Goal: Task Accomplishment & Management: Complete application form

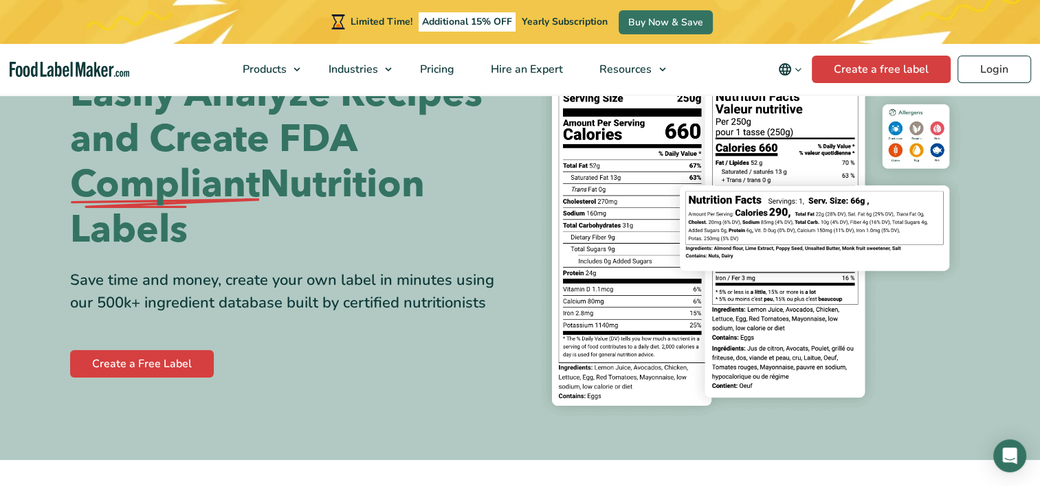
scroll to position [137, 0]
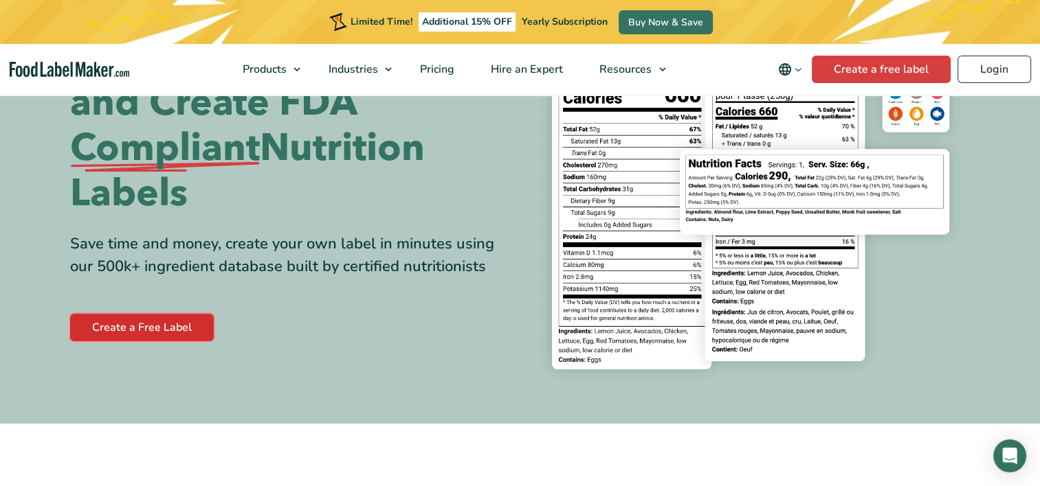
click at [163, 326] on link "Create a Free Label" at bounding box center [142, 327] width 144 height 27
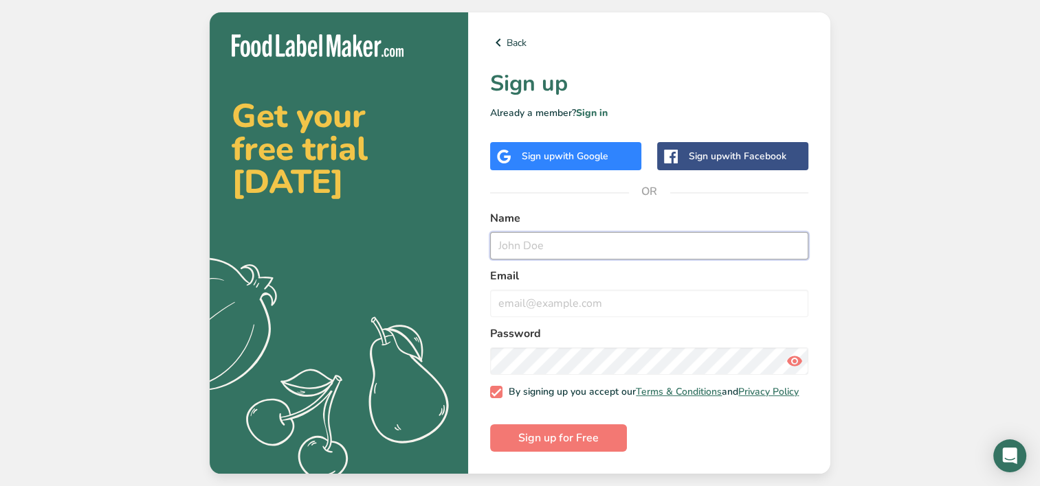
click at [538, 245] on input "text" at bounding box center [649, 245] width 318 height 27
type input "Lisa Sifonte"
type input "lisasifmail99@gmail.com"
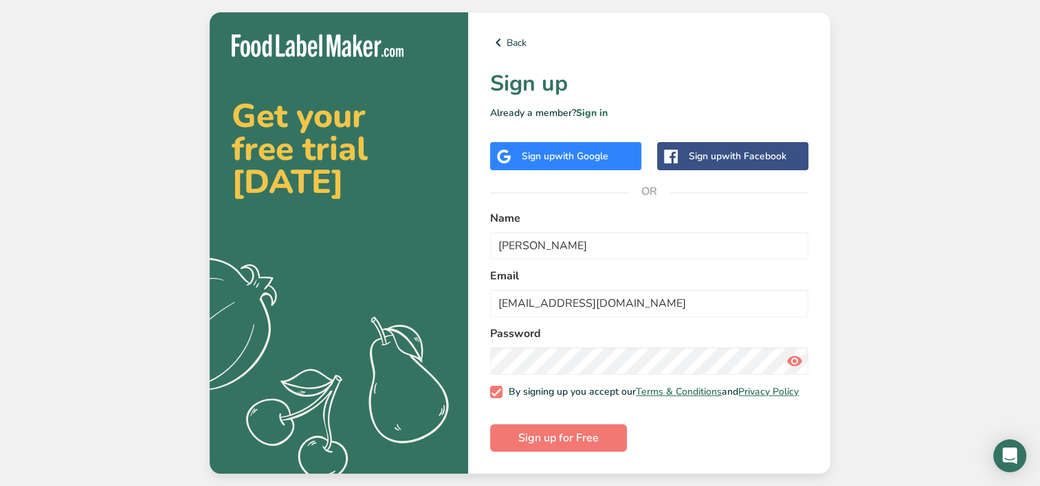
click at [553, 458] on div "Back Sign up Already a member? Sign in Sign up with Google Sign up with Faceboo…" at bounding box center [649, 243] width 362 height 462
drag, startPoint x: 552, startPoint y: 445, endPoint x: 539, endPoint y: 444, distance: 13.8
click at [554, 442] on span "Sign up for Free" at bounding box center [558, 438] width 80 height 16
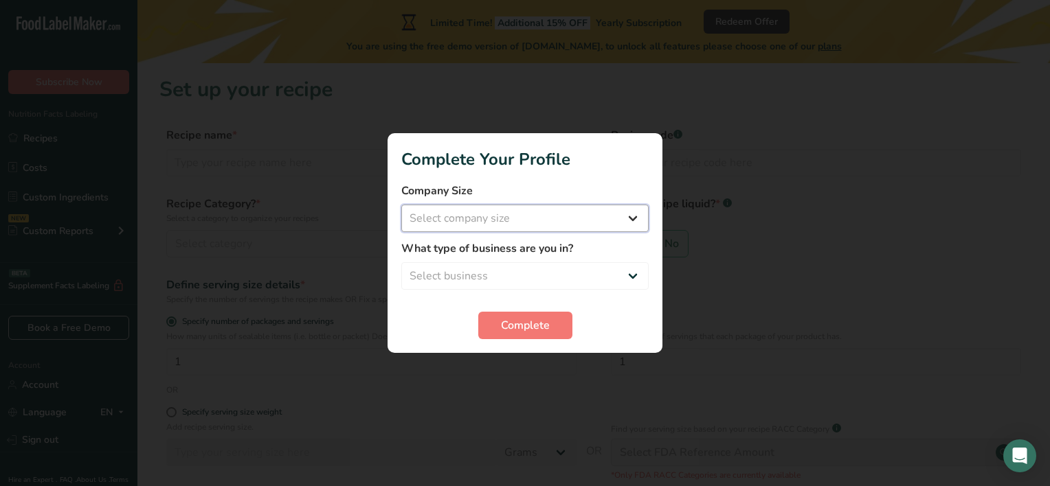
click at [469, 223] on select "Select company size Fewer than 10 Employees 10 to 50 Employees 51 to 500 Employ…" at bounding box center [524, 218] width 247 height 27
select select "1"
click at [401, 205] on select "Select company size Fewer than 10 Employees 10 to 50 Employees 51 to 500 Employ…" at bounding box center [524, 218] width 247 height 27
click at [485, 278] on select "Select business Packaged Food Manufacturer Restaurant & Cafe Bakery Meal Plans …" at bounding box center [524, 275] width 247 height 27
click at [333, 352] on div at bounding box center [525, 243] width 1050 height 486
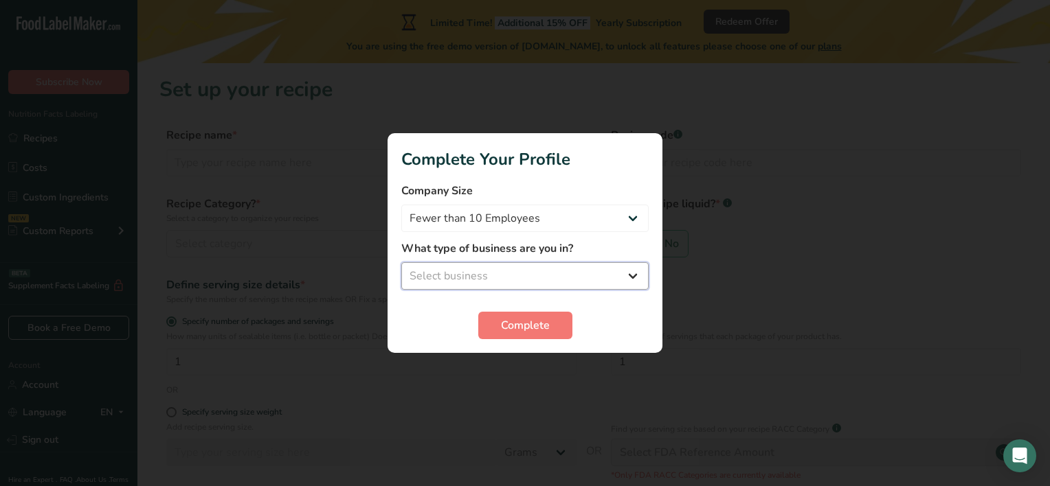
click at [488, 272] on select "Select business Packaged Food Manufacturer Restaurant & Cafe Bakery Meal Plans …" at bounding box center [524, 275] width 247 height 27
click at [467, 276] on select "Select business Packaged Food Manufacturer Restaurant & Cafe Bakery Meal Plans …" at bounding box center [524, 275] width 247 height 27
select select "8"
click at [401, 262] on select "Select business Packaged Food Manufacturer Restaurant & Cafe Bakery Meal Plans …" at bounding box center [524, 275] width 247 height 27
click at [529, 314] on button "Complete" at bounding box center [525, 325] width 94 height 27
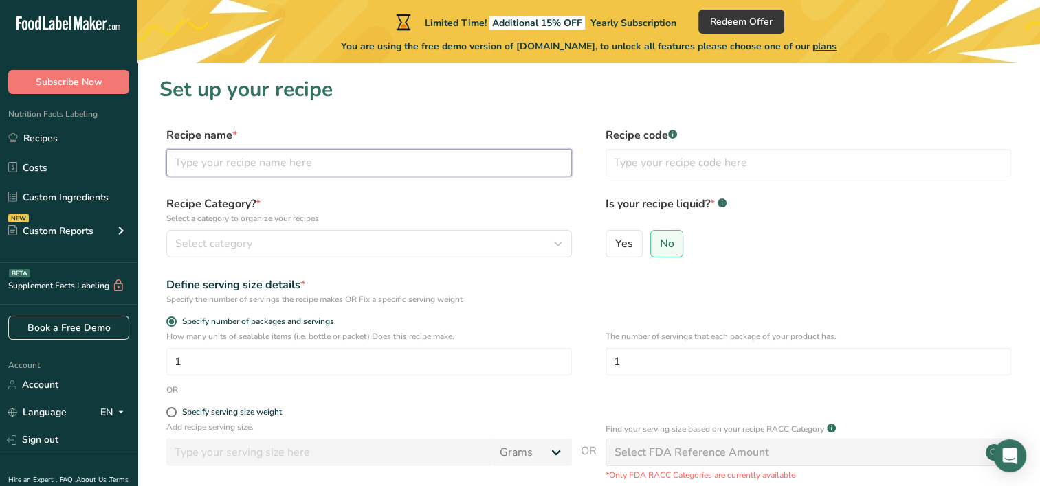
click at [203, 161] on input "text" at bounding box center [368, 162] width 405 height 27
click at [289, 165] on input "text" at bounding box center [368, 162] width 405 height 27
type input "Pollo Guisado"
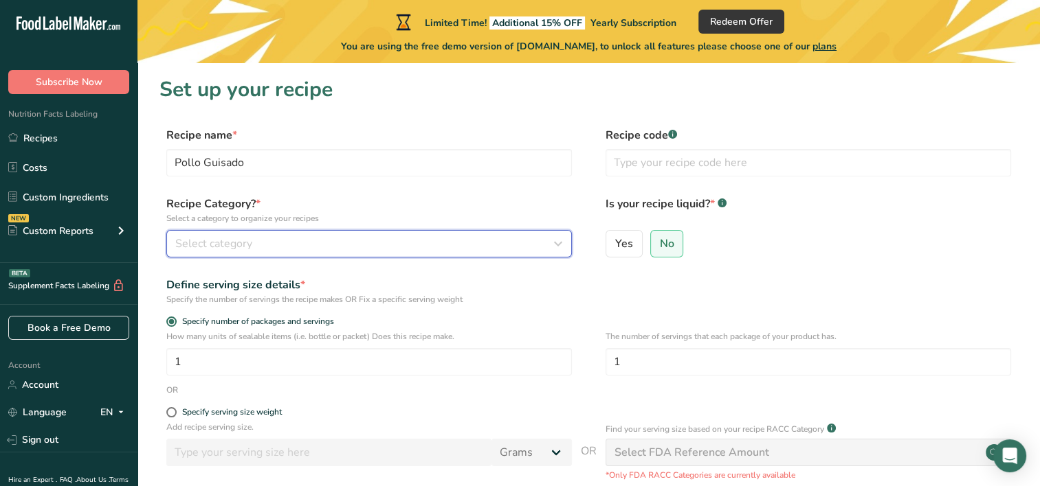
click at [234, 245] on span "Select category" at bounding box center [213, 244] width 77 height 16
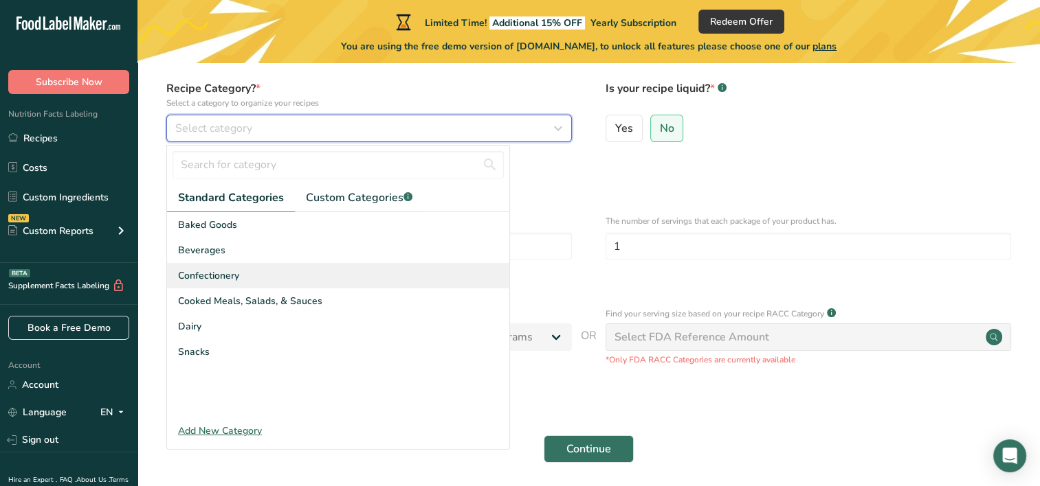
scroll to position [137, 0]
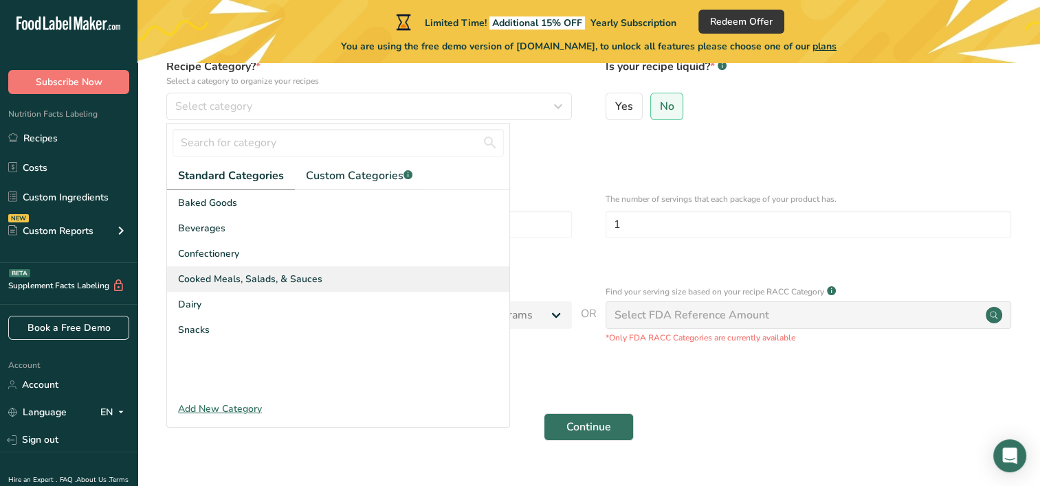
click at [258, 280] on span "Cooked Meals, Salads, & Sauces" at bounding box center [250, 279] width 144 height 14
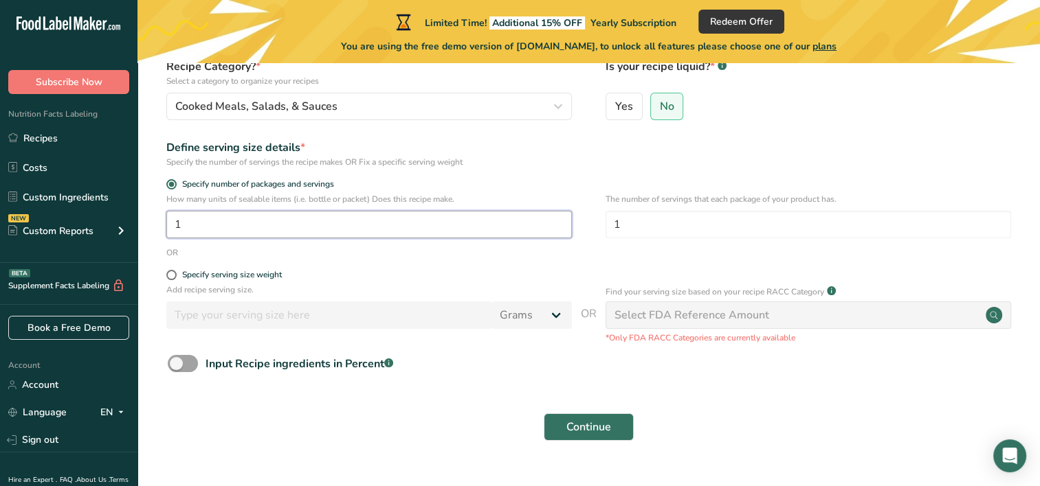
drag, startPoint x: 190, startPoint y: 224, endPoint x: 145, endPoint y: 225, distance: 45.4
click at [145, 225] on section "Set up your recipe Recipe name * Pollo Guisado Recipe code .a-a{fill:#347362;}.…" at bounding box center [588, 199] width 902 height 546
type input "12"
click at [171, 276] on span at bounding box center [171, 275] width 10 height 10
click at [171, 276] on input "Specify serving size weight" at bounding box center [170, 275] width 9 height 9
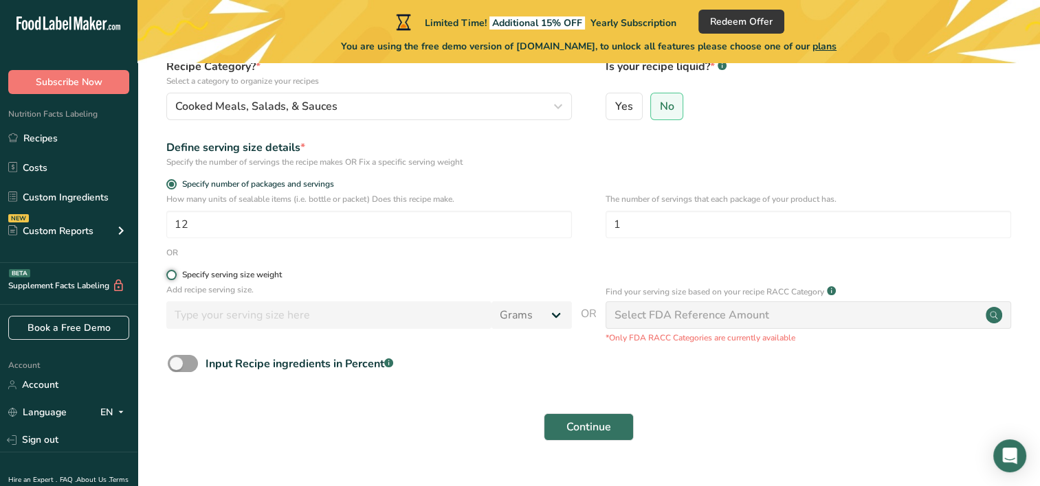
radio input "true"
radio input "false"
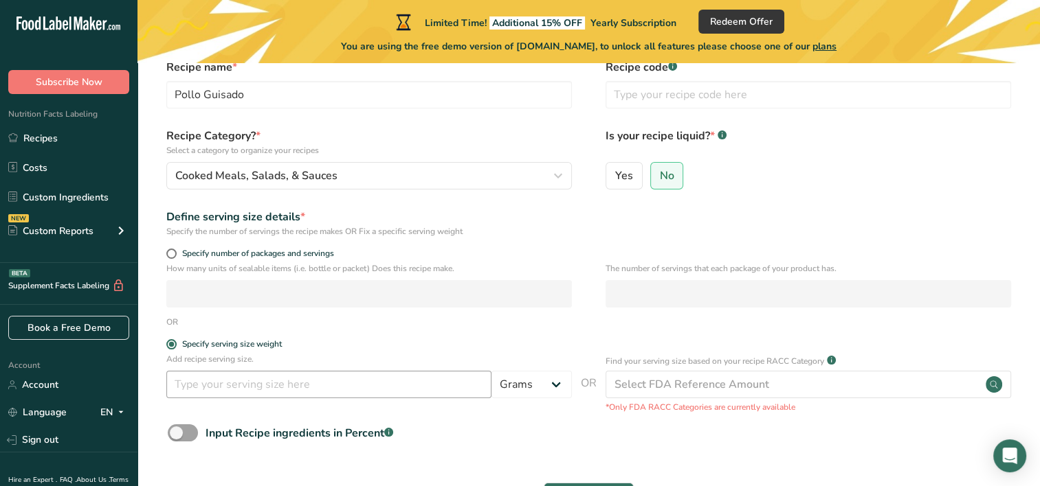
scroll to position [0, 0]
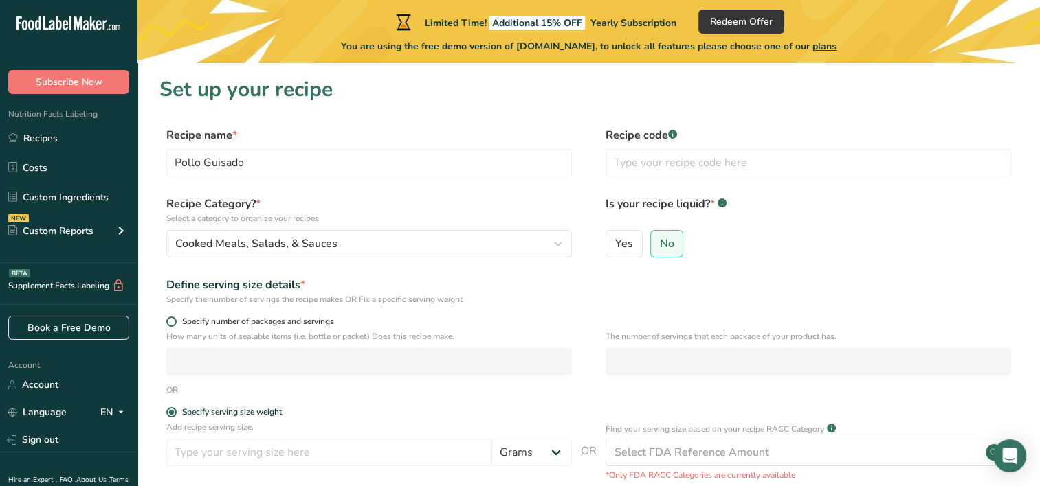
click at [172, 323] on span at bounding box center [171, 322] width 10 height 10
click at [172, 323] on input "Specify number of packages and servings" at bounding box center [170, 321] width 9 height 9
radio input "true"
radio input "false"
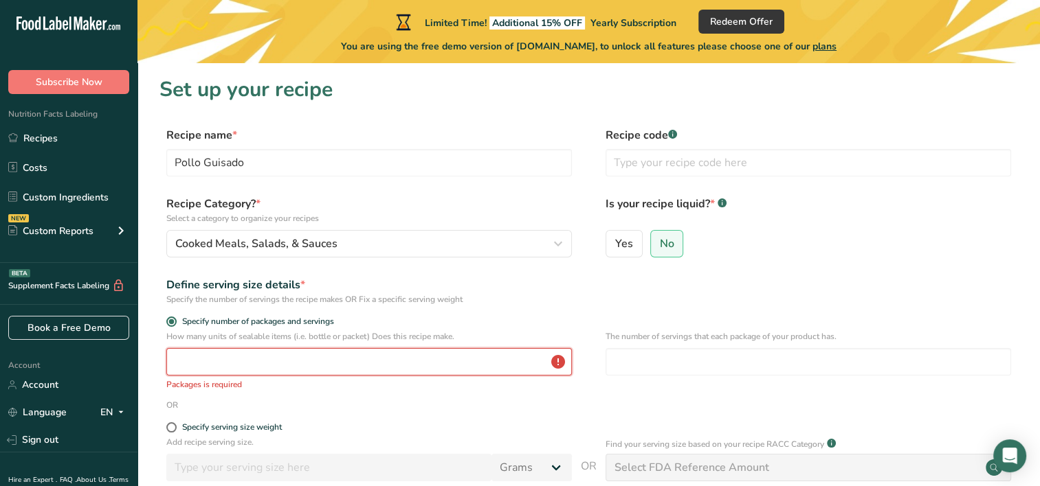
click at [184, 352] on input "number" at bounding box center [368, 361] width 405 height 27
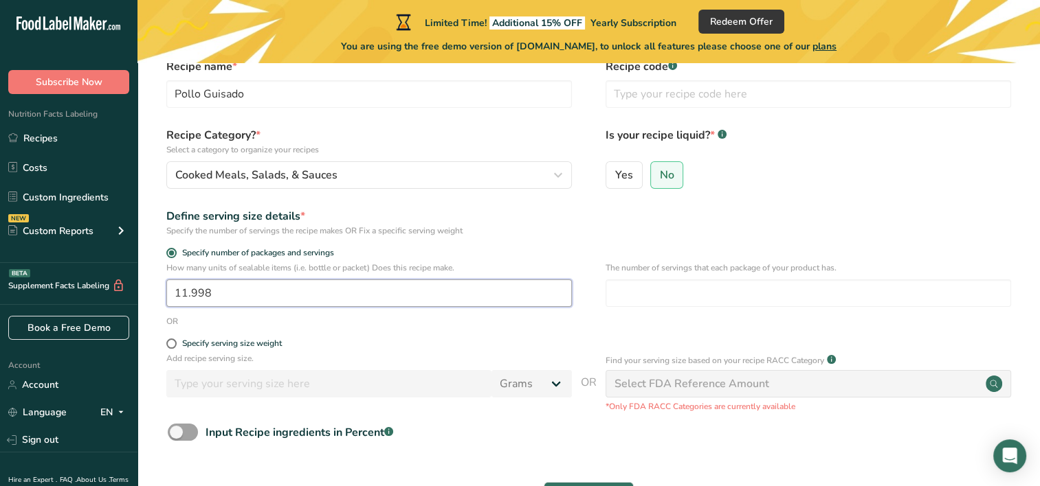
scroll to position [137, 0]
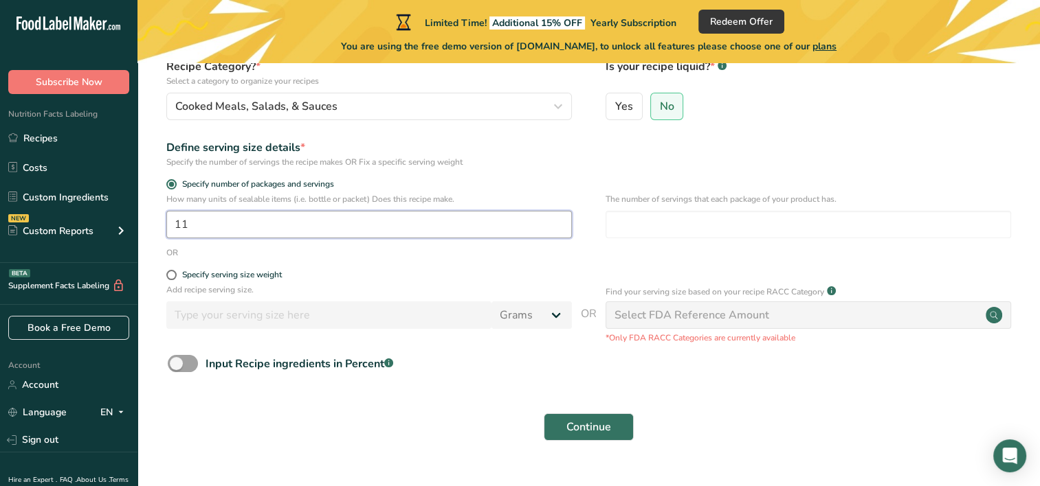
type input "1"
type input "12"
click at [297, 410] on div "Continue" at bounding box center [588, 427] width 858 height 44
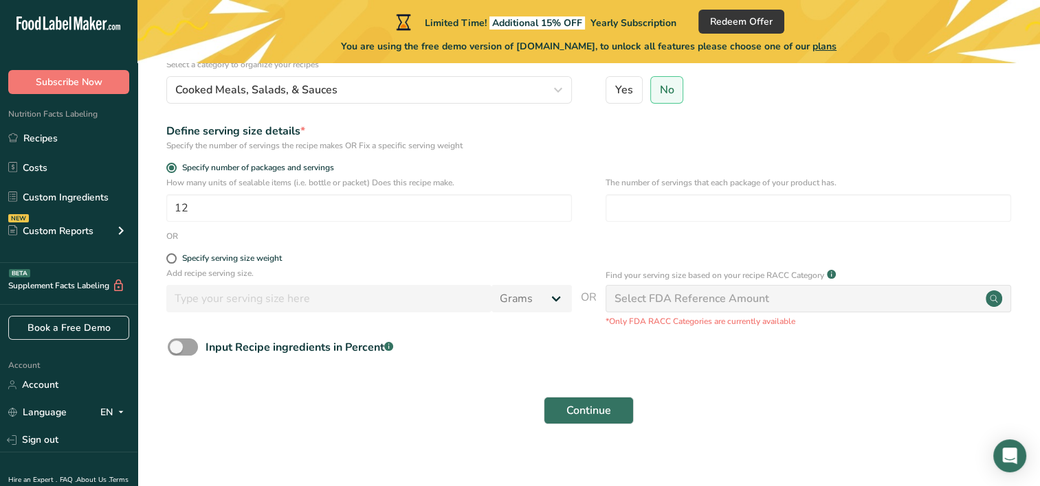
scroll to position [166, 0]
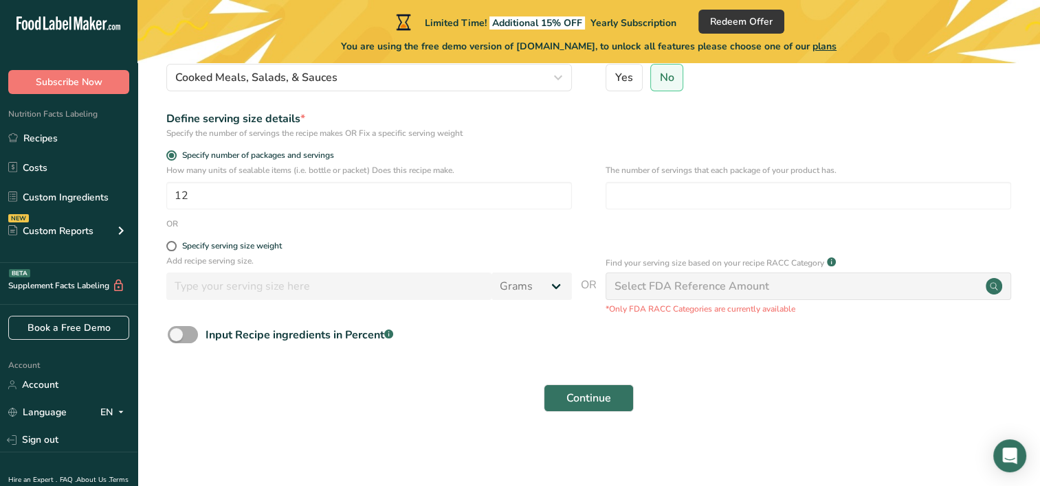
click at [184, 335] on span at bounding box center [183, 334] width 30 height 17
click at [177, 335] on input "Input Recipe ingredients in Percent .a-a{fill:#347362;}.b-a{fill:#fff;}" at bounding box center [172, 334] width 9 height 9
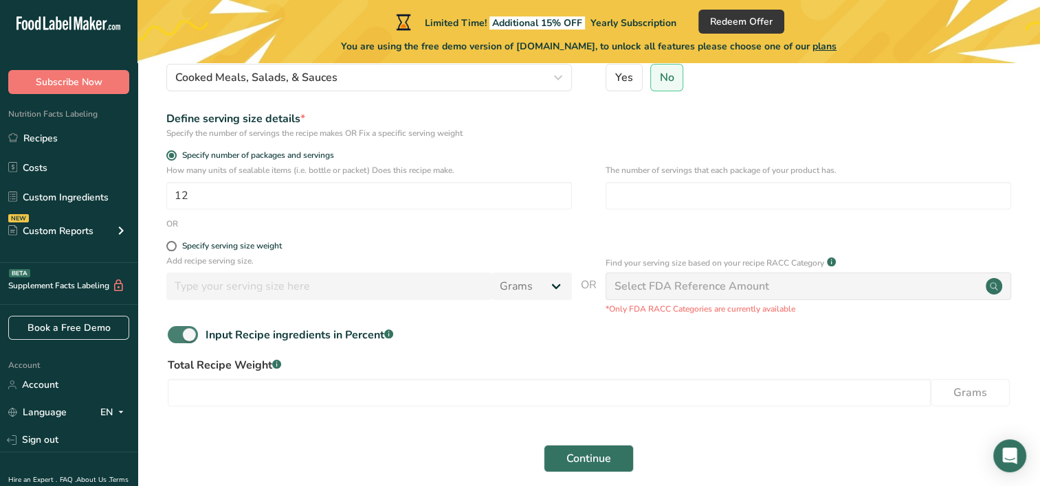
click at [175, 337] on span at bounding box center [183, 334] width 30 height 17
click at [175, 337] on input "Input Recipe ingredients in Percent .a-a{fill:#347362;}.b-a{fill:#fff;}" at bounding box center [172, 334] width 9 height 9
checkbox input "false"
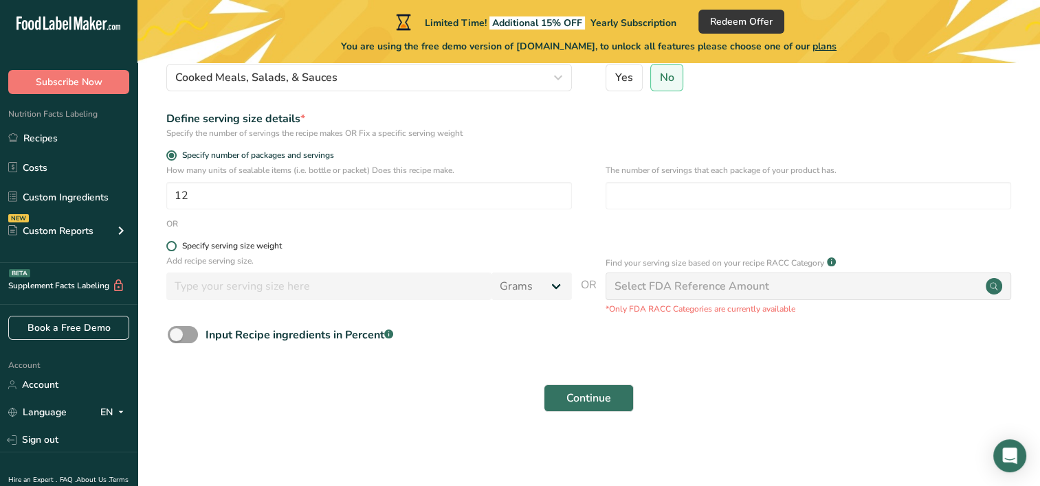
click at [170, 245] on span at bounding box center [171, 246] width 10 height 10
click at [170, 245] on input "Specify serving size weight" at bounding box center [170, 246] width 9 height 9
radio input "true"
radio input "false"
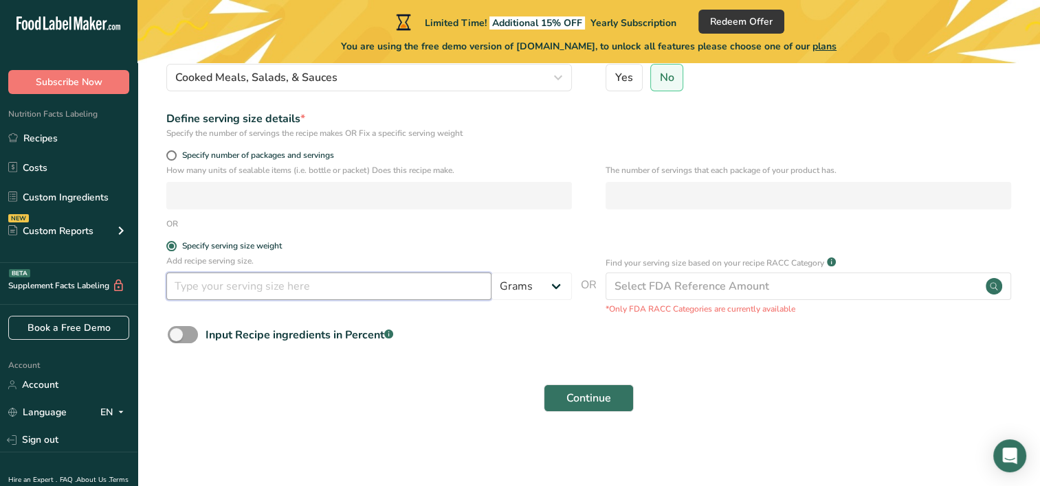
click at [182, 289] on input "number" at bounding box center [328, 286] width 325 height 27
type input "1"
click at [525, 286] on select "Grams kg mg mcg lb oz l mL fl oz tbsp tsp cup qt gallon" at bounding box center [531, 286] width 80 height 27
select select "21"
click at [491, 273] on select "Grams kg mg mcg lb oz l mL fl oz tbsp tsp cup qt gallon" at bounding box center [531, 286] width 80 height 27
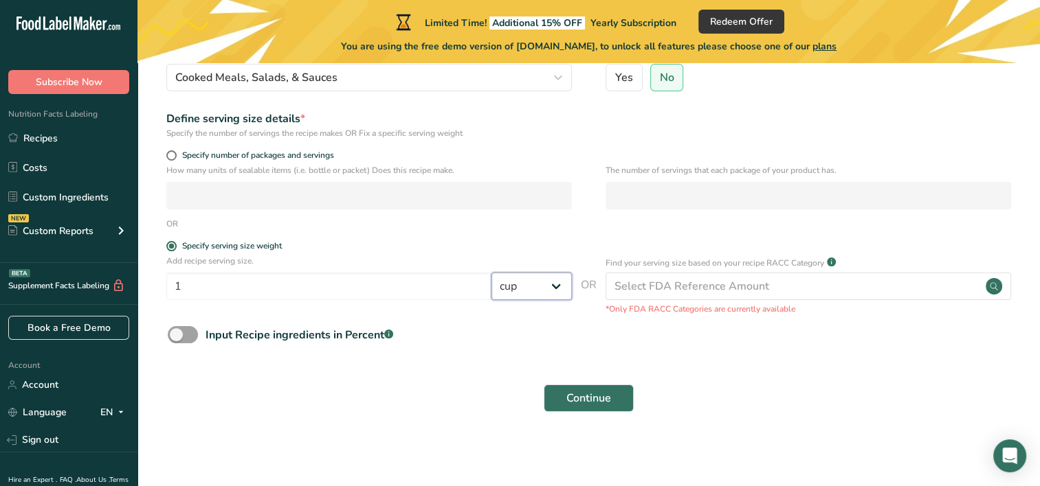
select select "22"
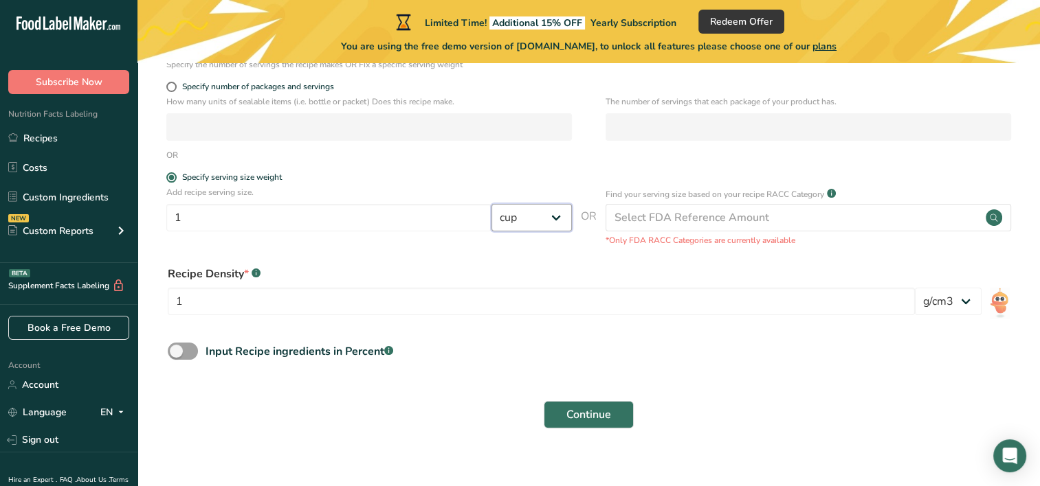
scroll to position [252, 0]
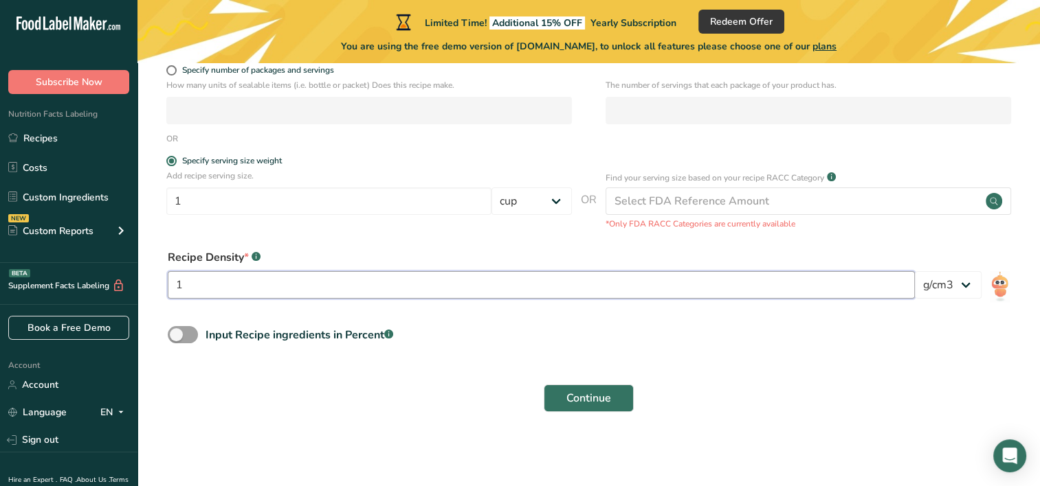
click at [360, 283] on input "1" at bounding box center [541, 284] width 747 height 27
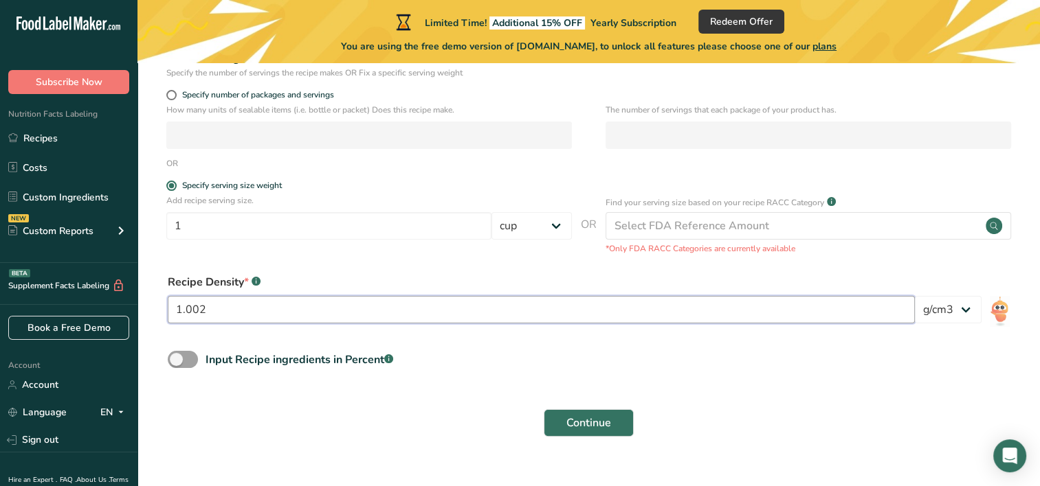
type input "1.003"
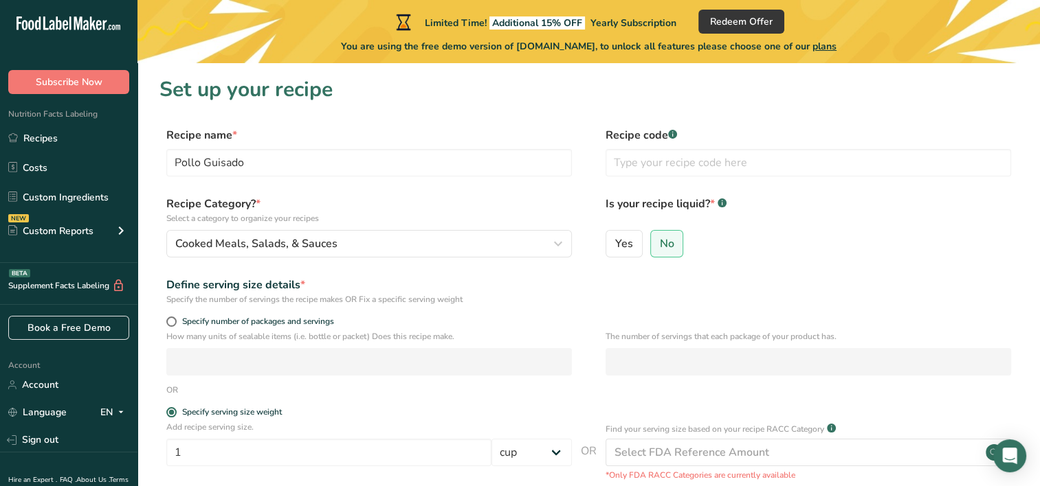
scroll to position [0, 0]
